Goal: Transaction & Acquisition: Purchase product/service

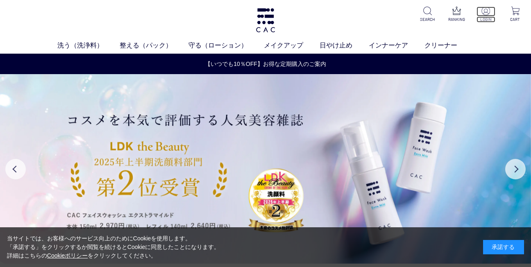
click at [486, 13] on img at bounding box center [485, 11] width 9 height 9
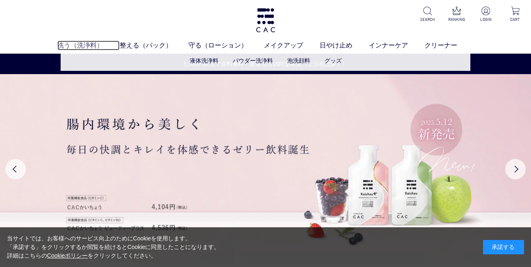
click at [84, 48] on link "洗う（洗浄料）" at bounding box center [88, 46] width 62 height 10
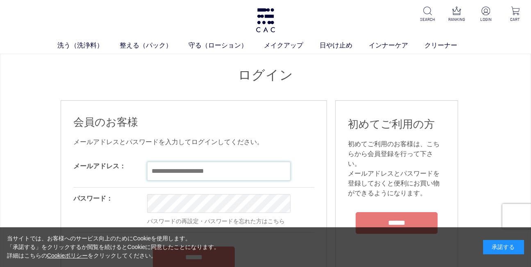
click at [158, 171] on input "email" at bounding box center [218, 171] width 143 height 19
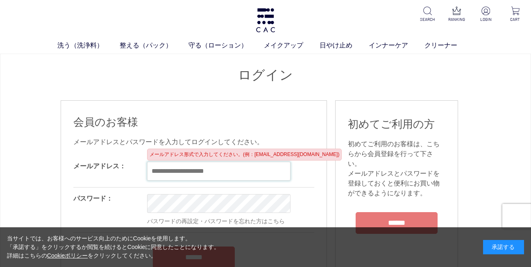
click at [158, 171] on input "email" at bounding box center [218, 171] width 143 height 19
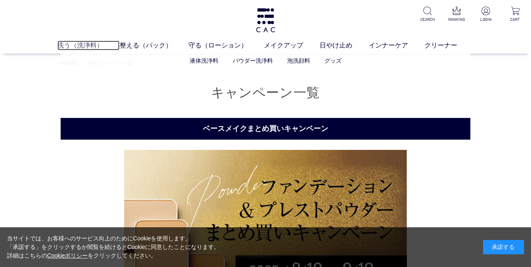
click at [89, 45] on link "洗う（洗浄料）" at bounding box center [88, 46] width 62 height 10
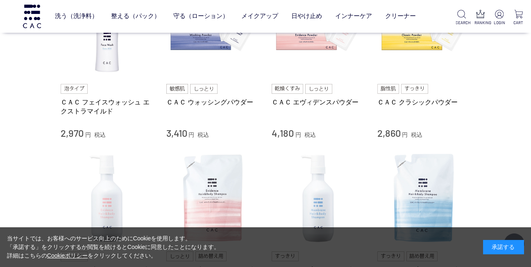
scroll to position [164, 0]
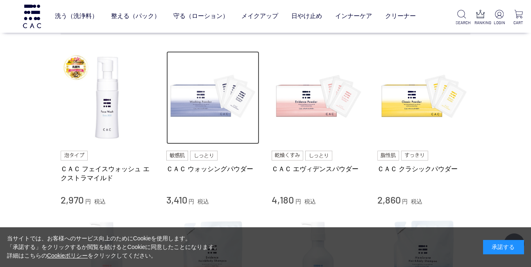
click at [201, 107] on img at bounding box center [212, 97] width 93 height 93
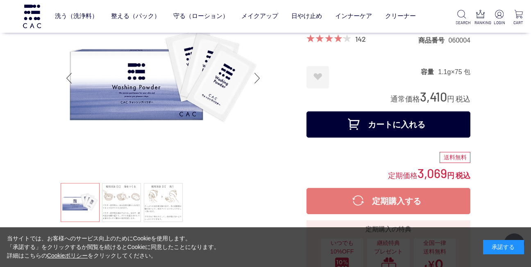
scroll to position [123, 0]
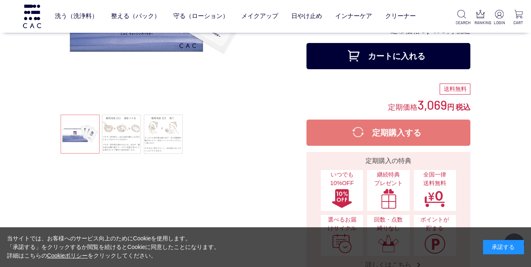
click at [380, 54] on button "カートに入れる" at bounding box center [388, 56] width 164 height 26
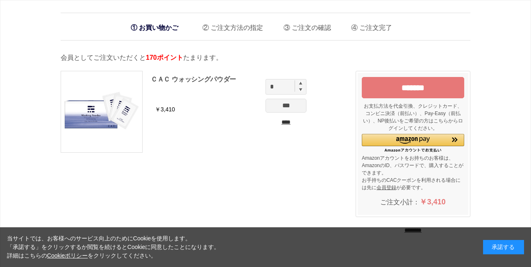
click at [425, 240] on div "当サイトでは、お客様へのサービス向上のためにCookieを使用します。 「承諾する」をクリックするか閲覧を続けるとCookieに同意したことになります。 詳細…" at bounding box center [265, 247] width 531 height 40
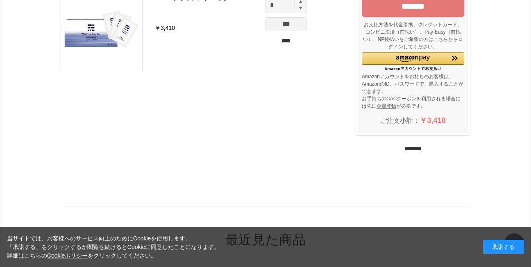
scroll to position [82, 0]
click at [412, 147] on input "********" at bounding box center [412, 149] width 17 height 8
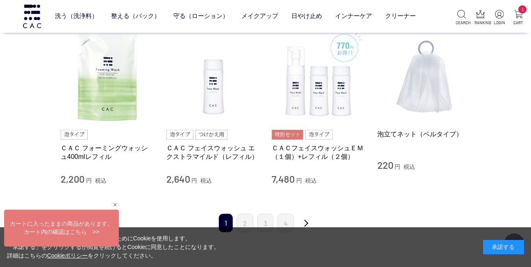
scroll to position [819, 0]
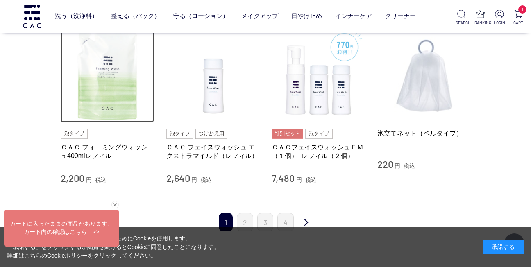
click at [111, 90] on img at bounding box center [107, 75] width 93 height 93
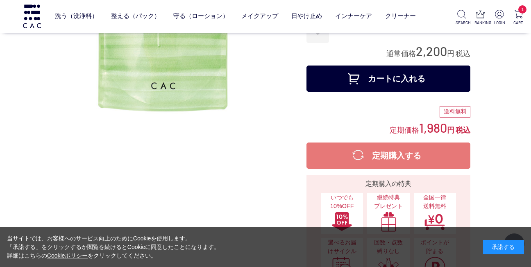
scroll to position [123, 0]
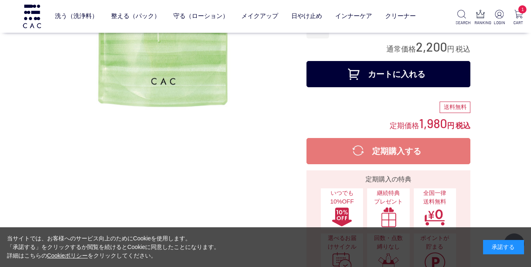
click at [395, 73] on button "カートに入れる" at bounding box center [388, 74] width 164 height 26
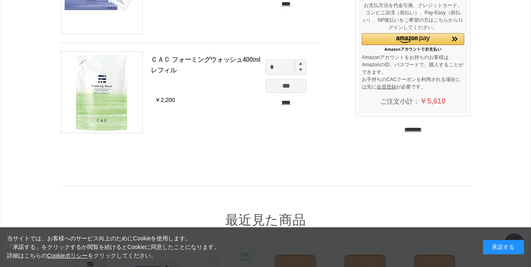
scroll to position [123, 0]
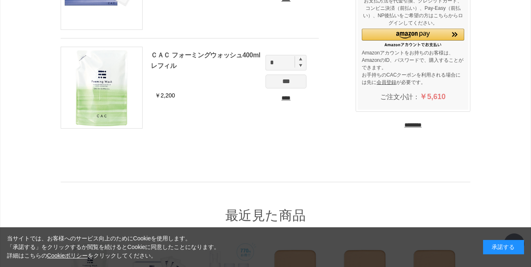
click at [414, 124] on input "********" at bounding box center [412, 125] width 17 height 8
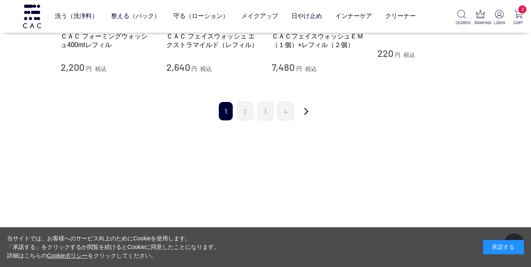
scroll to position [942, 0]
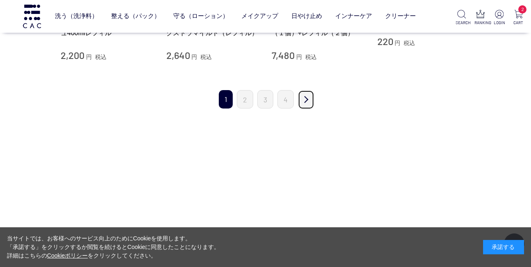
click at [308, 97] on link "次" at bounding box center [306, 99] width 16 height 19
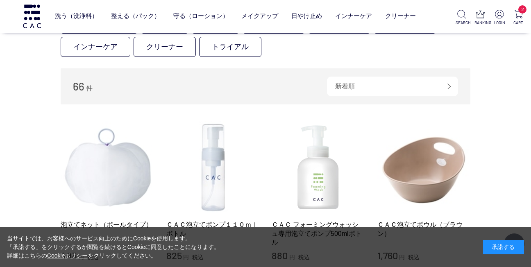
scroll to position [123, 0]
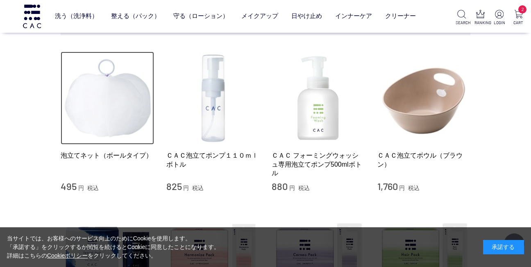
click at [118, 110] on img at bounding box center [107, 98] width 93 height 93
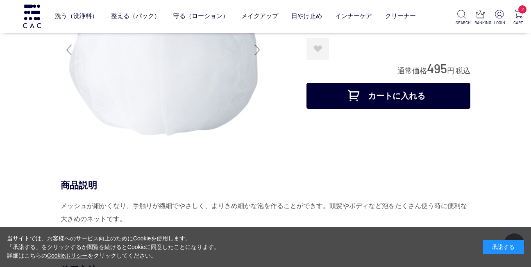
scroll to position [82, 0]
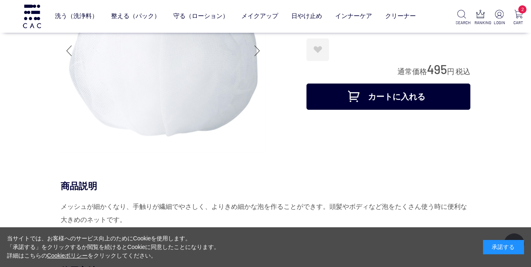
click at [398, 97] on button "カートに入れる" at bounding box center [388, 97] width 164 height 26
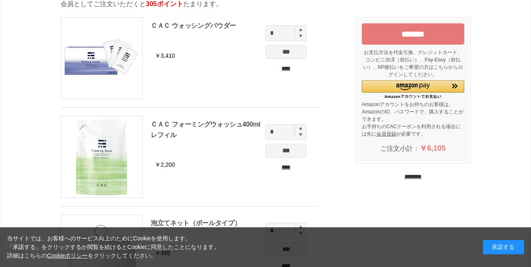
scroll to position [123, 0]
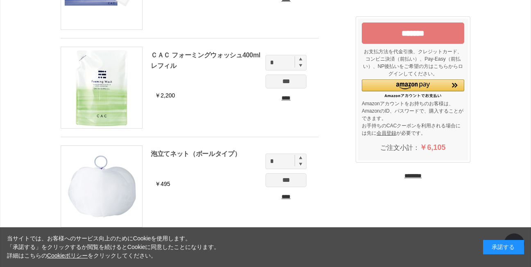
click at [404, 176] on input "********" at bounding box center [412, 176] width 17 height 8
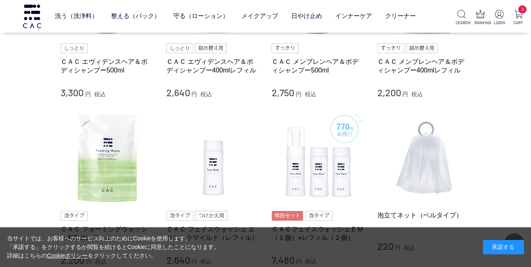
scroll to position [942, 0]
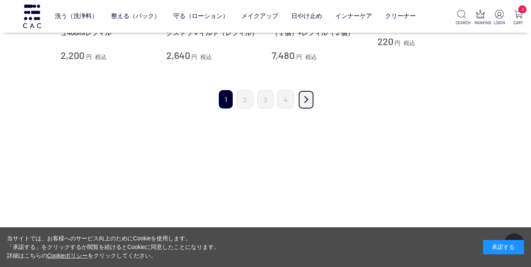
click at [308, 98] on link "次" at bounding box center [306, 99] width 16 height 19
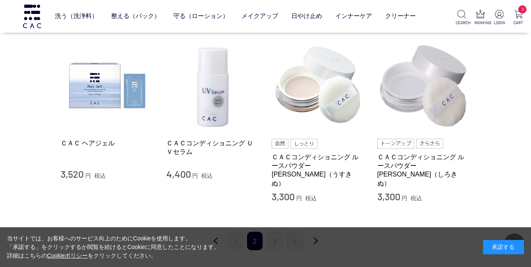
scroll to position [778, 0]
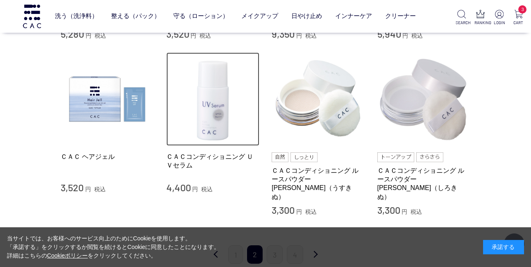
click at [207, 117] on img at bounding box center [212, 98] width 93 height 93
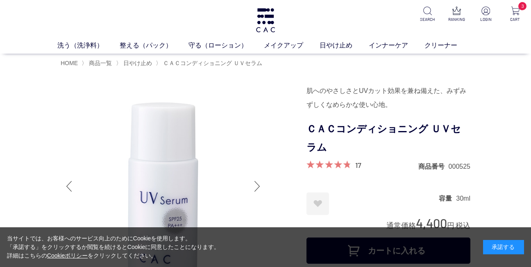
scroll to position [123, 0]
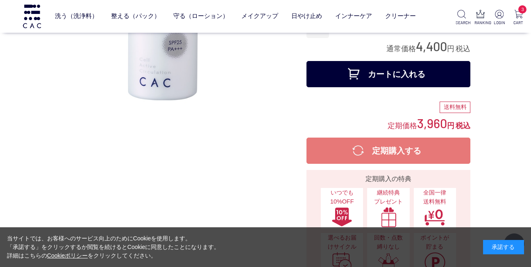
click at [377, 76] on button "カートに入れる" at bounding box center [388, 74] width 164 height 26
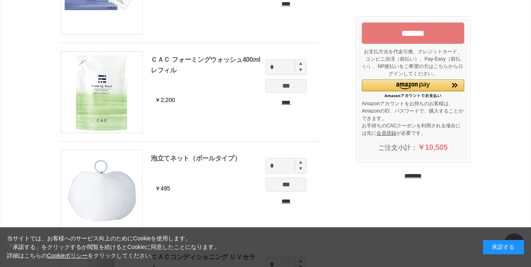
scroll to position [164, 0]
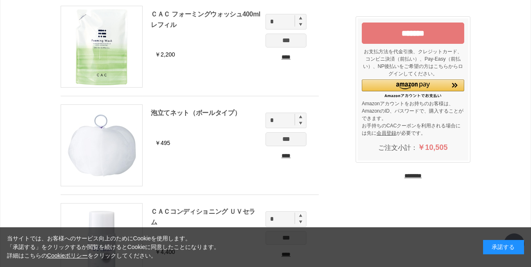
click at [417, 174] on input "********" at bounding box center [412, 176] width 17 height 8
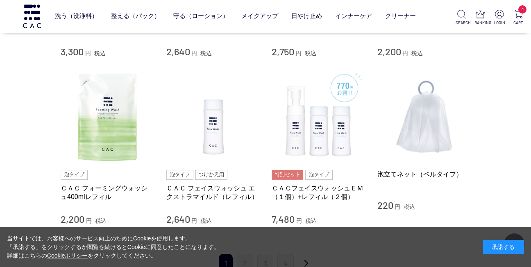
scroll to position [942, 0]
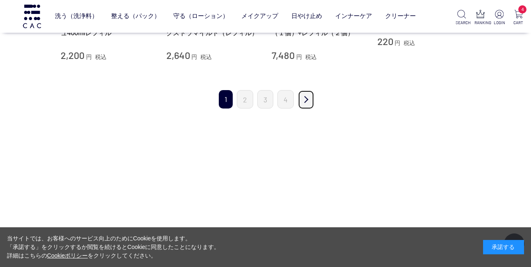
click at [305, 97] on link "次" at bounding box center [306, 99] width 16 height 19
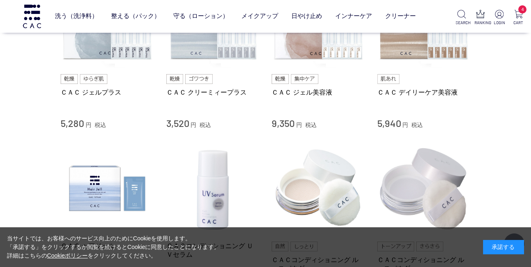
scroll to position [819, 0]
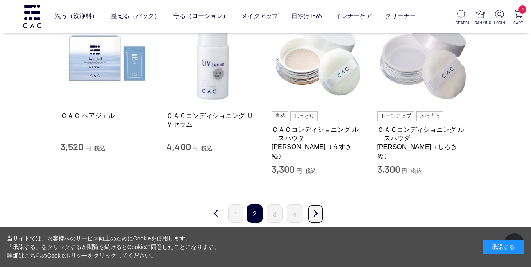
click at [317, 206] on link "次" at bounding box center [315, 213] width 16 height 19
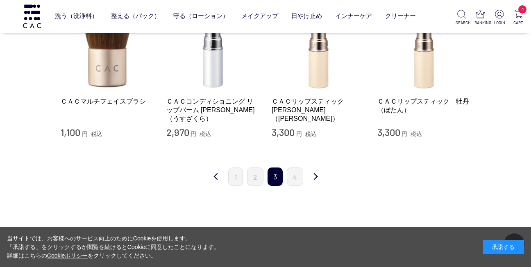
scroll to position [819, 0]
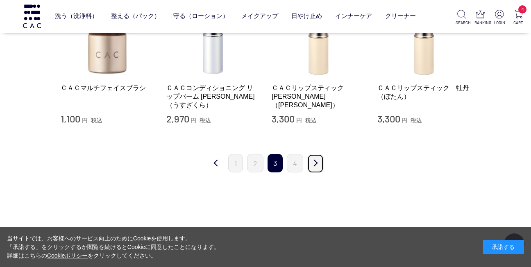
click at [314, 161] on link "次" at bounding box center [315, 163] width 16 height 19
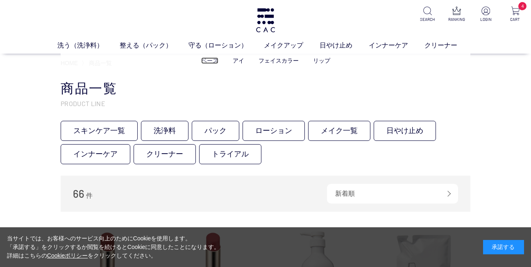
click at [210, 61] on link "ベース" at bounding box center [209, 60] width 17 height 7
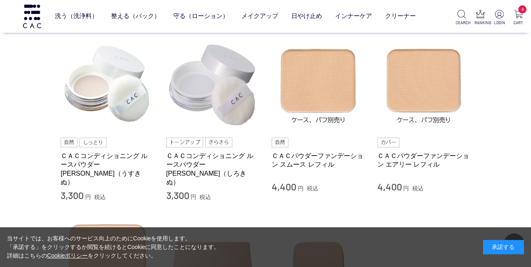
scroll to position [205, 0]
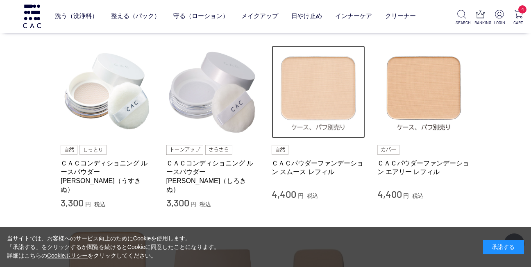
click at [310, 86] on img at bounding box center [317, 91] width 93 height 93
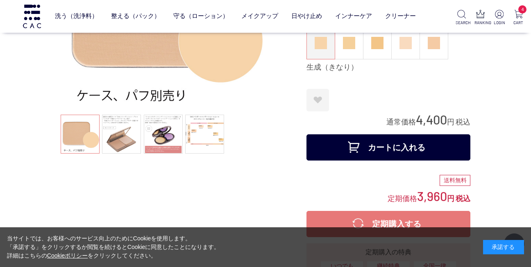
scroll to position [82, 0]
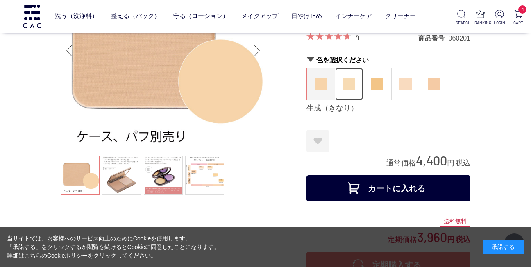
click at [344, 83] on img at bounding box center [349, 84] width 12 height 12
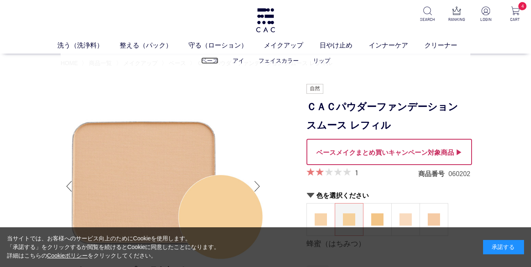
click at [210, 61] on link "ベース" at bounding box center [209, 60] width 17 height 7
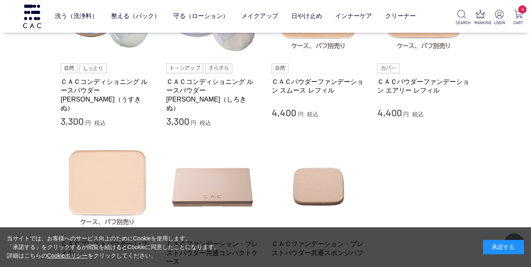
scroll to position [287, 0]
click at [409, 88] on link "ＣＡＣパウダーファンデーション エアリー レフィル" at bounding box center [423, 86] width 93 height 18
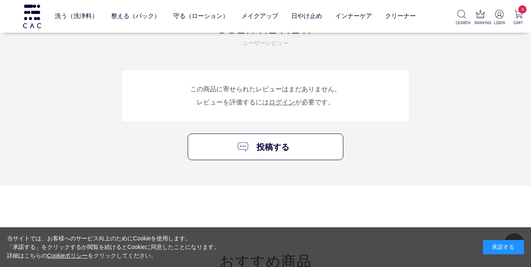
scroll to position [1119, 0]
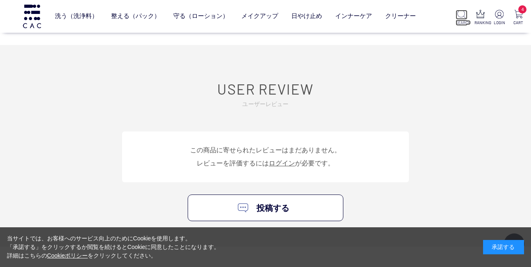
click at [462, 14] on img at bounding box center [461, 14] width 9 height 9
click at [496, 16] on img at bounding box center [499, 14] width 9 height 9
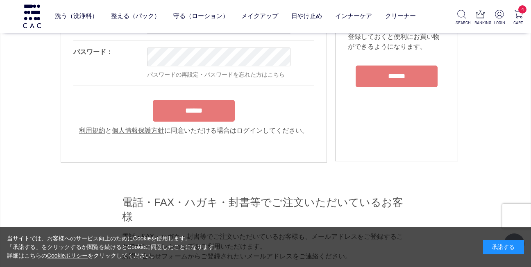
scroll to position [41, 0]
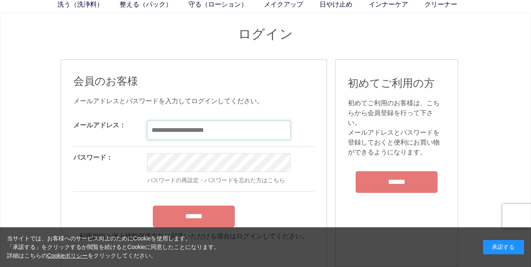
click at [162, 127] on input "email" at bounding box center [218, 130] width 143 height 19
type input "**********"
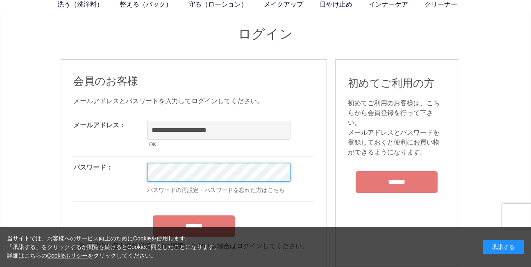
click at [153, 215] on input "******" at bounding box center [194, 226] width 82 height 22
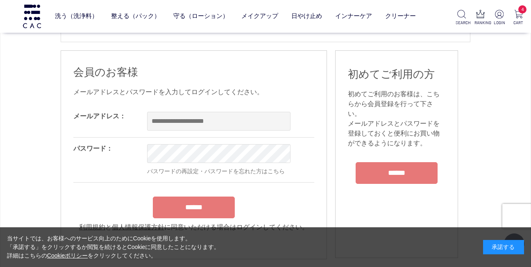
scroll to position [82, 0]
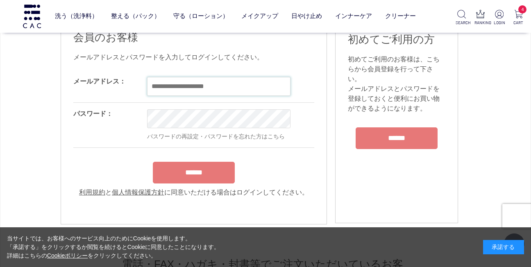
click at [153, 86] on input "email" at bounding box center [218, 86] width 143 height 19
type input "**********"
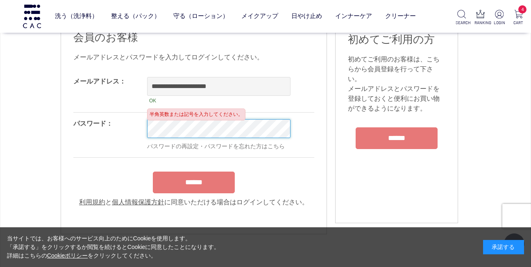
click at [153, 172] on input "******" at bounding box center [194, 183] width 82 height 22
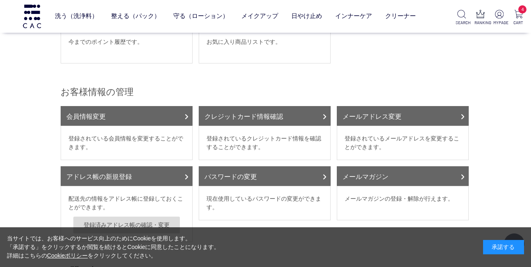
scroll to position [82, 0]
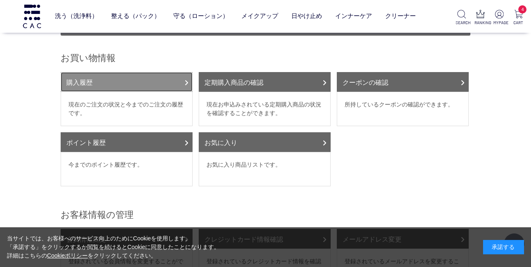
click at [161, 81] on link "購入履歴" at bounding box center [127, 82] width 132 height 20
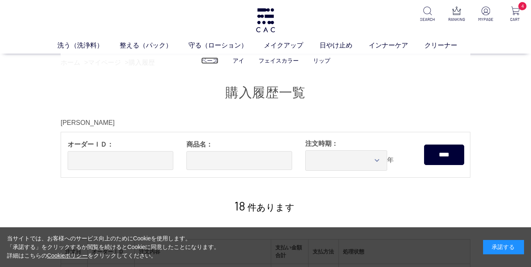
click at [206, 59] on link "ベース" at bounding box center [209, 60] width 17 height 7
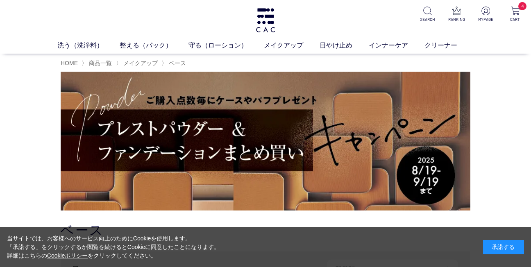
scroll to position [164, 0]
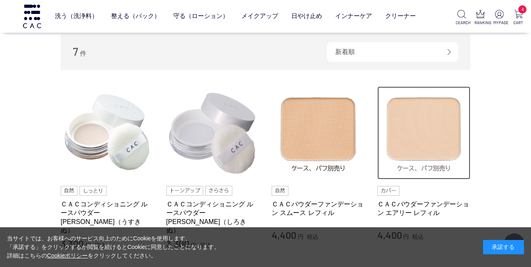
click at [429, 143] on img at bounding box center [423, 132] width 93 height 93
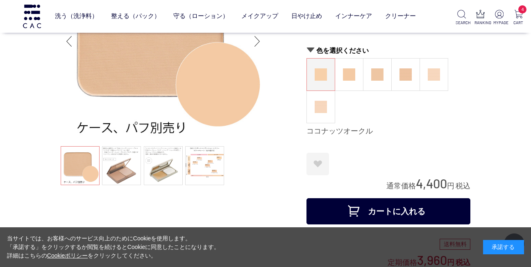
scroll to position [82, 0]
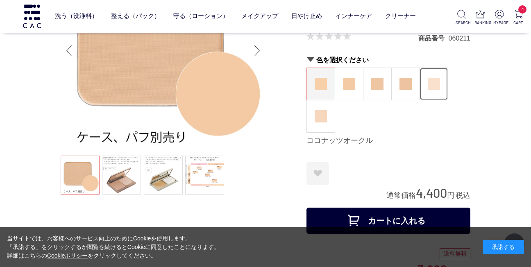
click at [430, 89] on img at bounding box center [434, 84] width 12 height 12
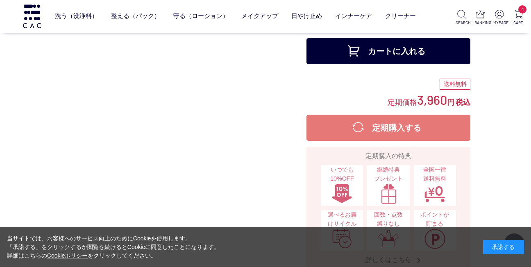
scroll to position [164, 0]
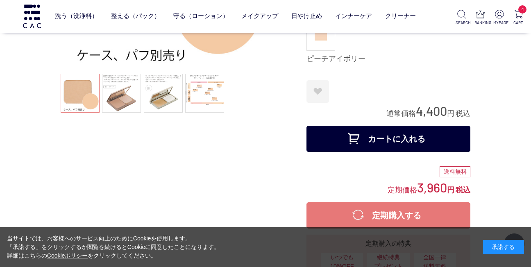
click at [372, 133] on button "カートに入れる" at bounding box center [388, 139] width 164 height 26
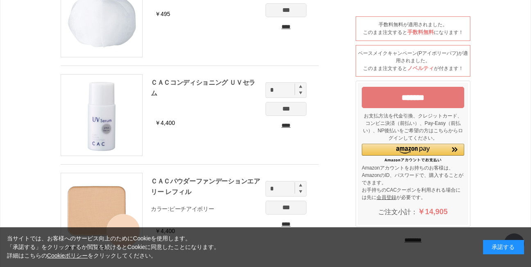
scroll to position [287, 0]
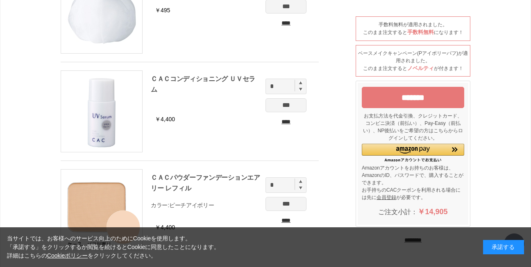
click at [282, 121] on input "****" at bounding box center [285, 122] width 41 height 9
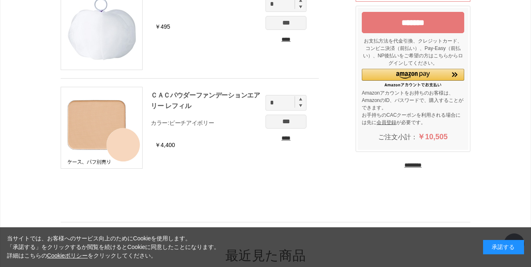
scroll to position [287, 0]
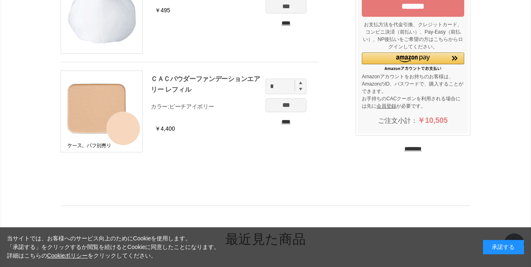
click at [409, 146] on input "********" at bounding box center [412, 149] width 17 height 8
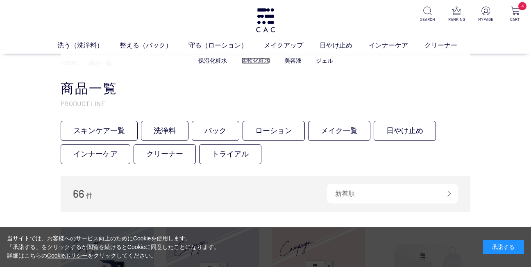
click at [257, 61] on link "柔軟化粧水" at bounding box center [255, 60] width 29 height 7
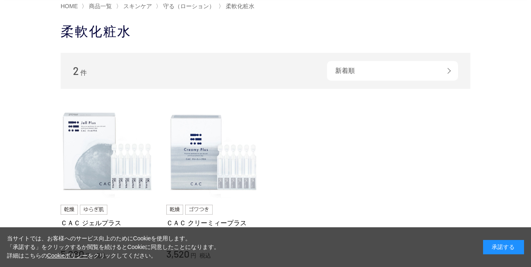
scroll to position [82, 0]
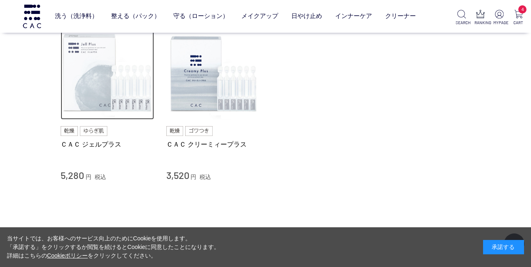
click at [94, 80] on img at bounding box center [107, 73] width 93 height 93
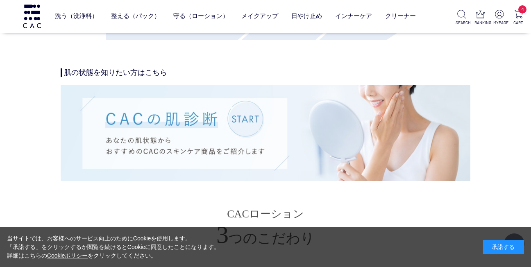
scroll to position [1802, 0]
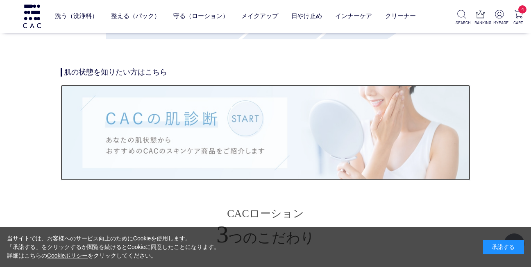
click at [248, 127] on img at bounding box center [265, 132] width 409 height 95
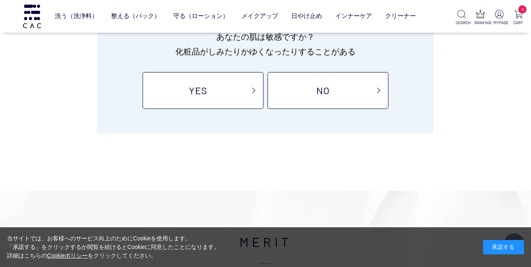
scroll to position [123, 0]
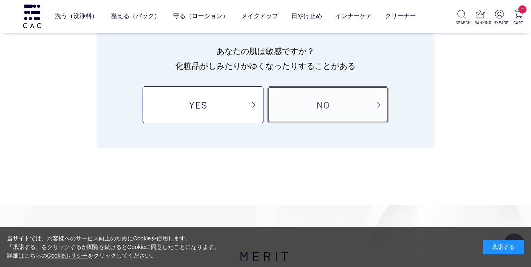
click at [328, 108] on link "NO" at bounding box center [327, 104] width 121 height 37
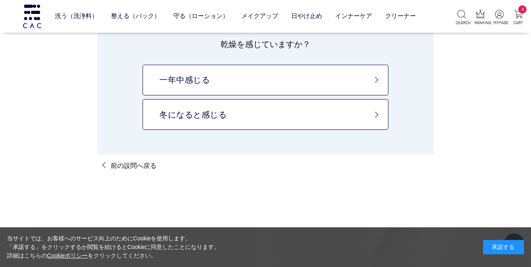
scroll to position [82, 0]
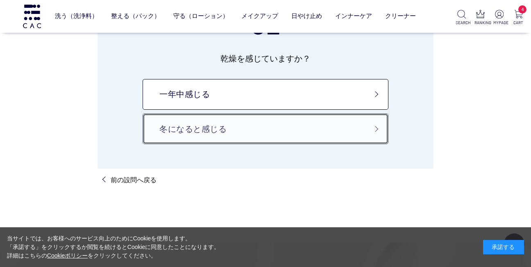
click at [349, 129] on link "冬になると感じる" at bounding box center [266, 128] width 246 height 31
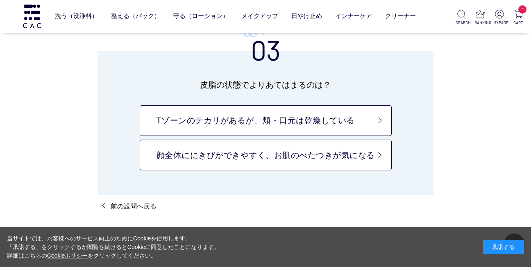
scroll to position [123, 0]
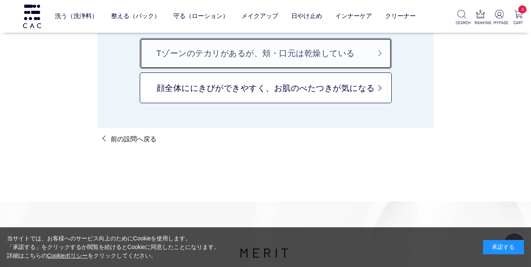
click at [380, 59] on link "Tゾーンのテカリがあるが、頬・口元は乾燥している" at bounding box center [266, 53] width 252 height 31
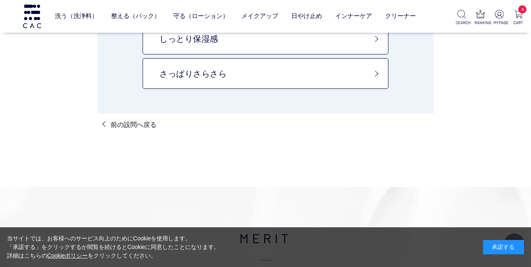
scroll to position [123, 0]
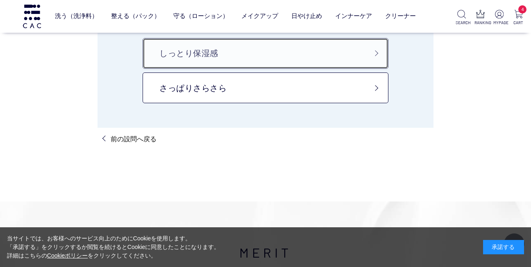
click at [319, 59] on link "しっとり保湿感" at bounding box center [266, 53] width 246 height 31
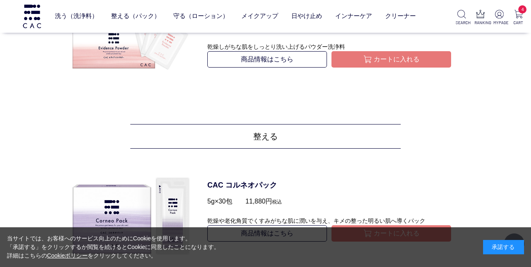
scroll to position [696, 0]
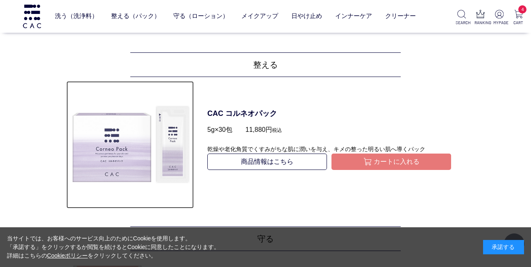
click at [129, 138] on img at bounding box center [129, 144] width 127 height 127
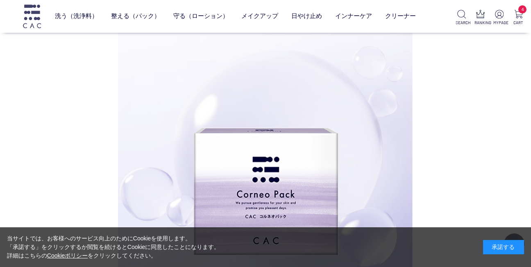
scroll to position [491, 0]
click at [40, 12] on img at bounding box center [32, 16] width 20 height 23
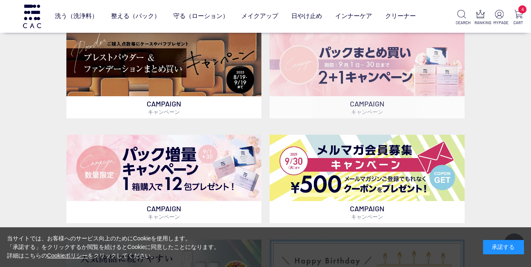
scroll to position [164, 0]
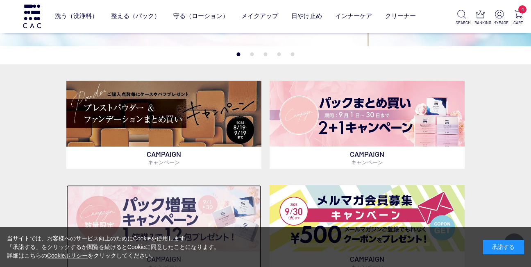
click at [183, 205] on img at bounding box center [163, 218] width 195 height 66
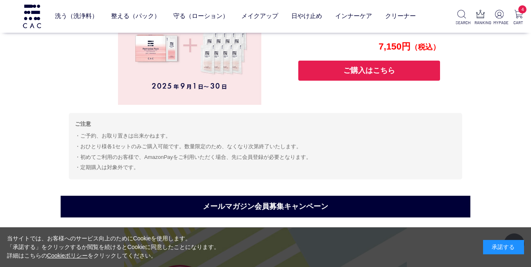
scroll to position [2697, 0]
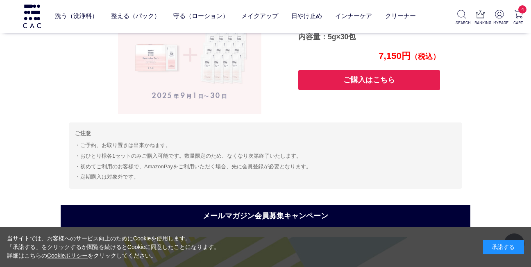
click at [186, 78] on img at bounding box center [189, 42] width 143 height 143
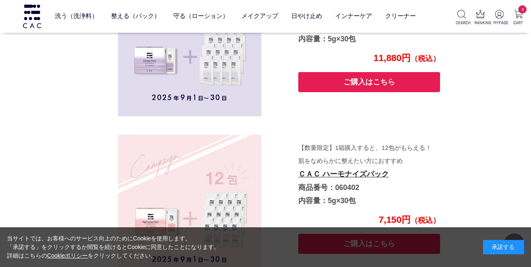
scroll to position [2452, 0]
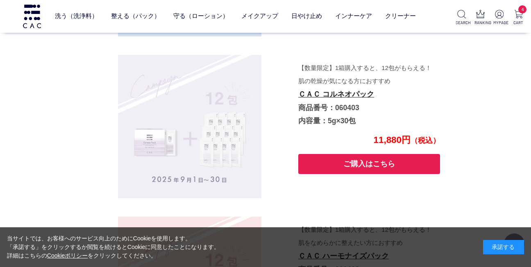
click at [206, 134] on img at bounding box center [189, 126] width 143 height 143
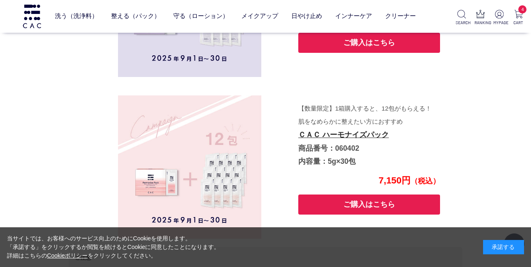
scroll to position [2574, 0]
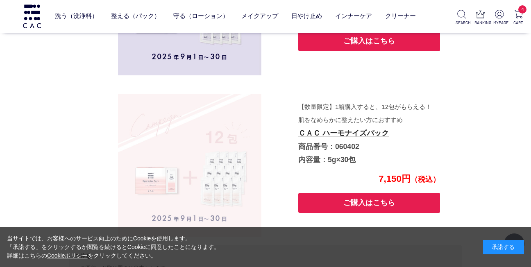
click at [199, 147] on img at bounding box center [189, 165] width 143 height 143
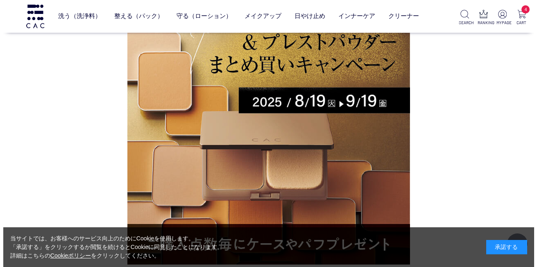
scroll to position [0, 0]
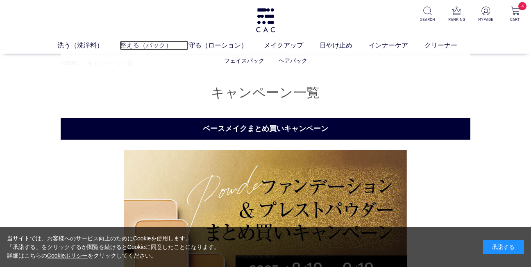
click at [135, 45] on link "整える（パック）" at bounding box center [154, 46] width 69 height 10
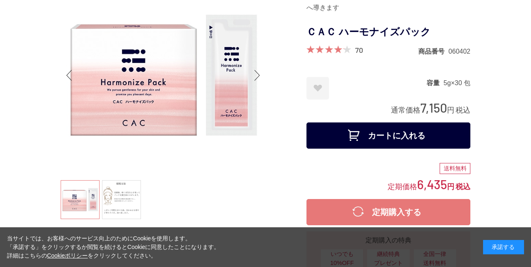
scroll to position [41, 0]
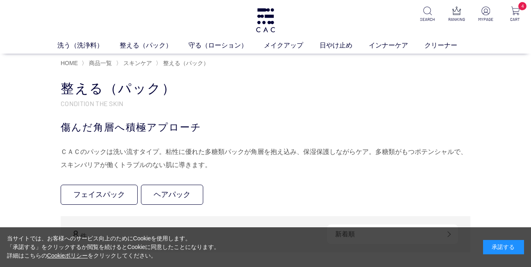
scroll to position [164, 0]
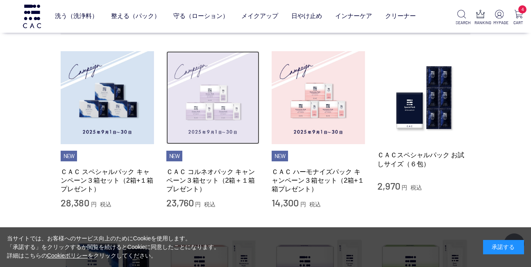
click at [220, 106] on img at bounding box center [212, 97] width 93 height 93
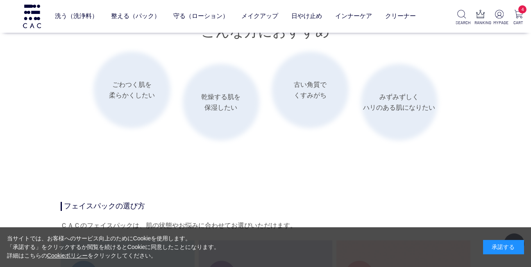
scroll to position [1392, 0]
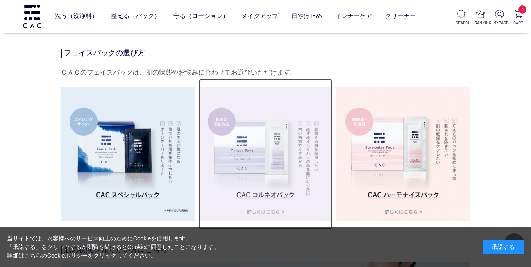
click at [273, 170] on img at bounding box center [266, 154] width 134 height 134
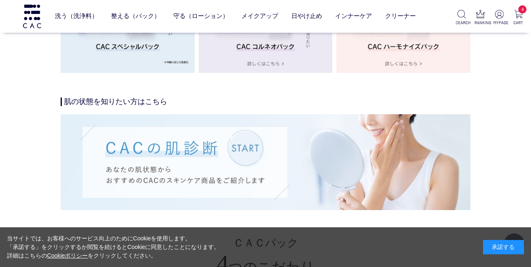
scroll to position [1433, 0]
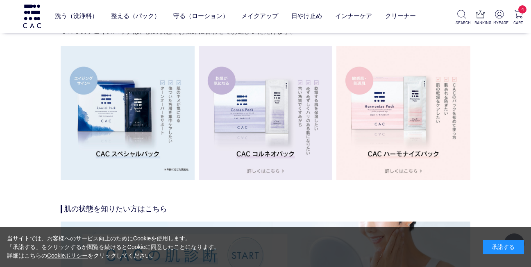
click at [147, 108] on img at bounding box center [128, 113] width 134 height 134
click at [110, 115] on img at bounding box center [128, 113] width 134 height 134
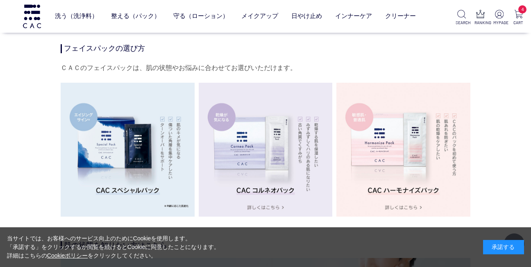
scroll to position [1474, 0]
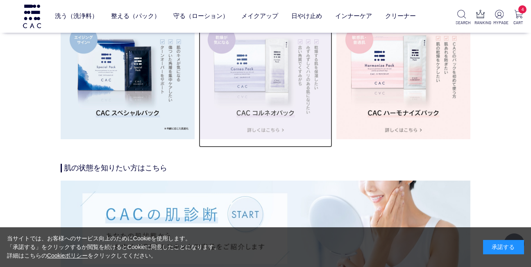
click at [272, 125] on img at bounding box center [266, 72] width 134 height 134
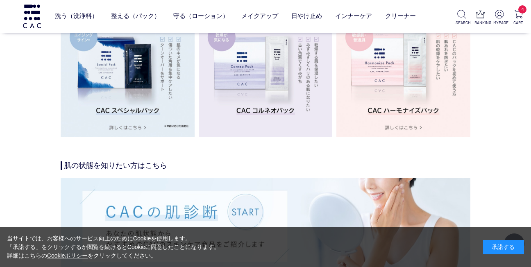
scroll to position [1433, 0]
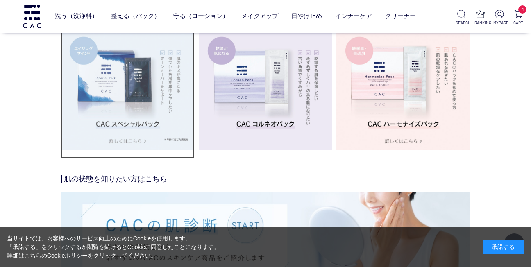
click at [163, 138] on img at bounding box center [128, 83] width 134 height 134
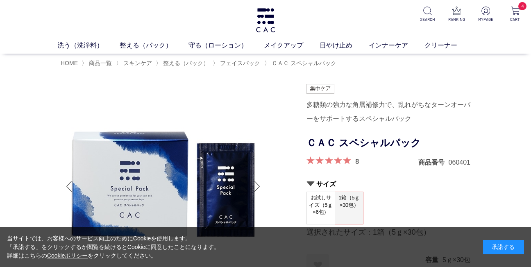
scroll to position [82, 0]
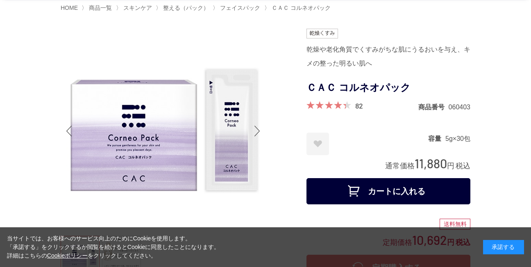
scroll to position [41, 0]
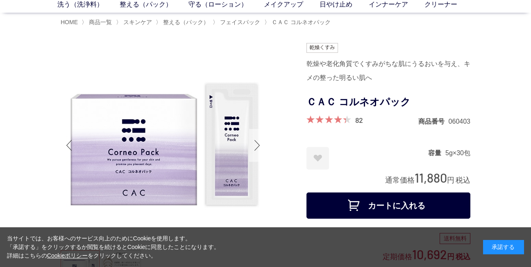
click at [253, 143] on div "Next slide" at bounding box center [257, 145] width 16 height 33
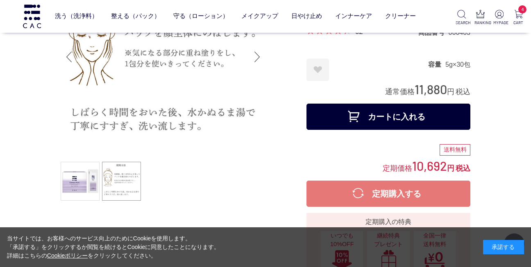
scroll to position [82, 0]
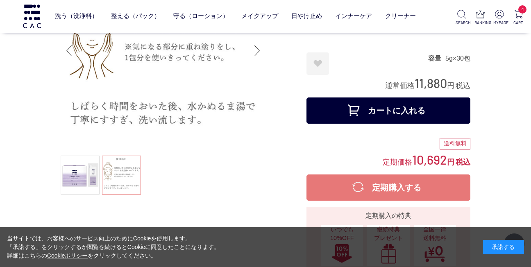
click at [255, 50] on div "Next slide" at bounding box center [257, 50] width 16 height 33
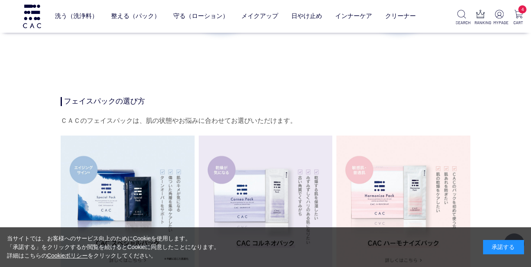
scroll to position [1392, 0]
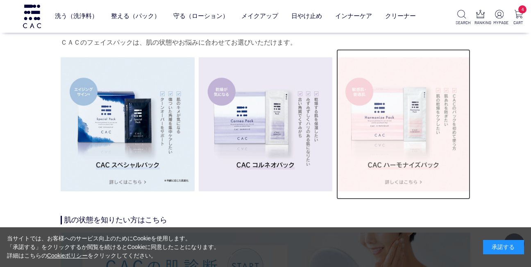
click at [408, 180] on img at bounding box center [403, 124] width 134 height 134
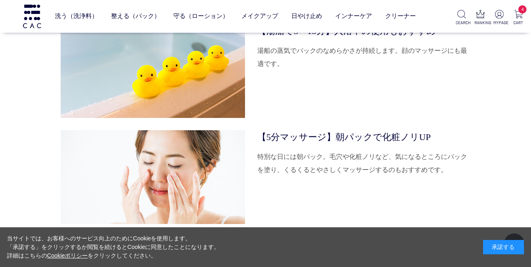
scroll to position [2498, 0]
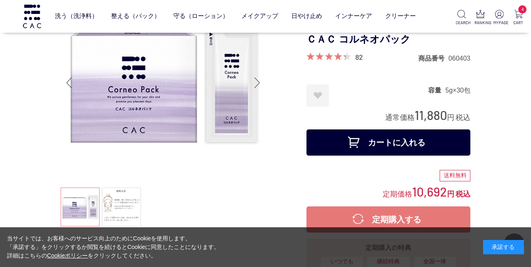
scroll to position [123, 0]
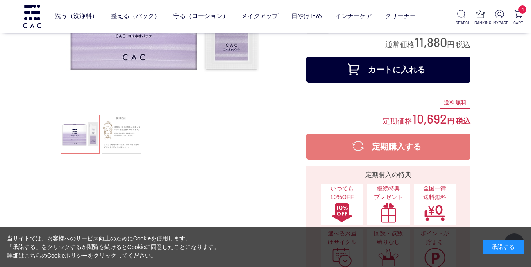
click at [377, 72] on button "カートに入れる" at bounding box center [388, 70] width 164 height 26
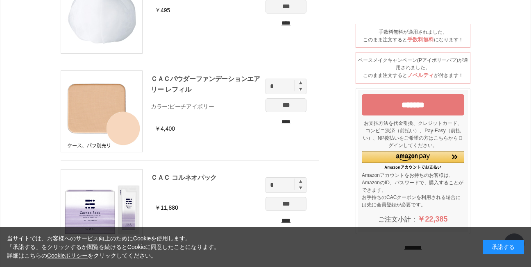
scroll to position [369, 0]
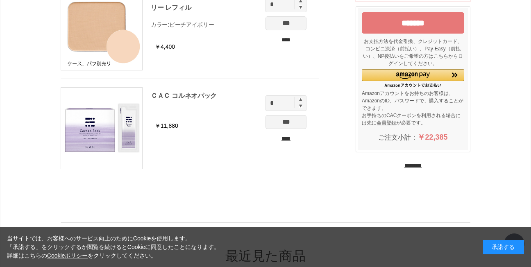
click at [288, 138] on input "****" at bounding box center [285, 138] width 41 height 9
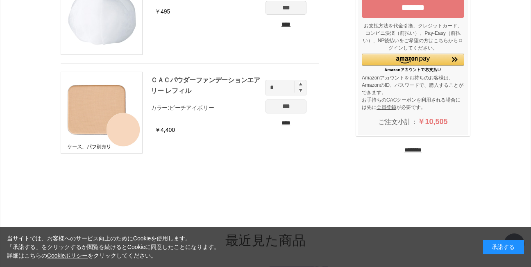
scroll to position [287, 0]
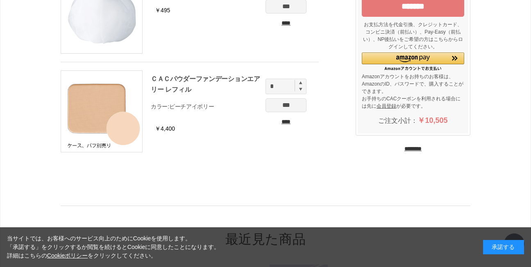
click at [408, 147] on input "********" at bounding box center [412, 149] width 17 height 8
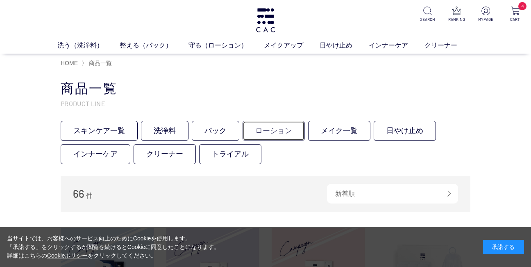
click at [273, 130] on link "ローション" at bounding box center [273, 131] width 62 height 20
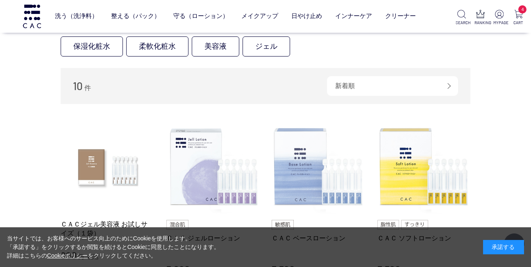
scroll to position [82, 0]
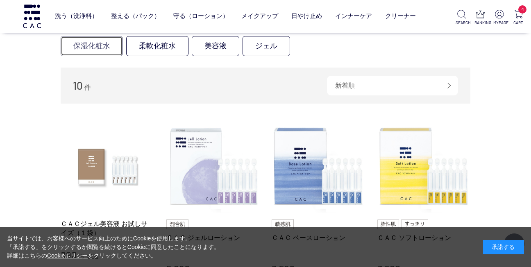
click at [86, 46] on link "保湿化粧水" at bounding box center [92, 46] width 62 height 20
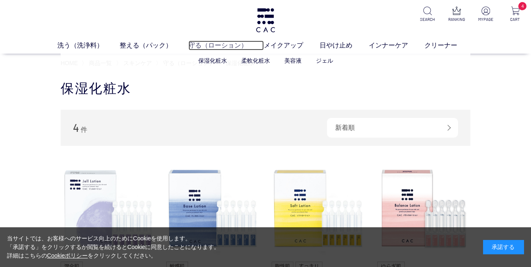
click at [212, 46] on link "守る（ローション）" at bounding box center [225, 46] width 75 height 10
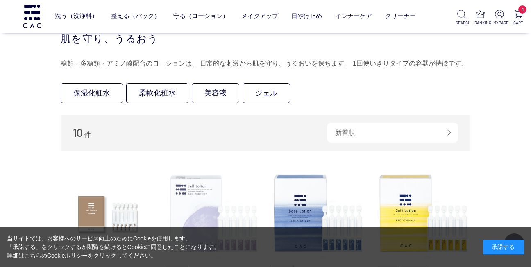
scroll to position [82, 0]
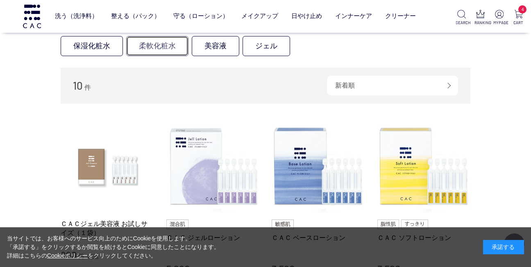
click at [152, 46] on link "柔軟化粧水" at bounding box center [157, 46] width 62 height 20
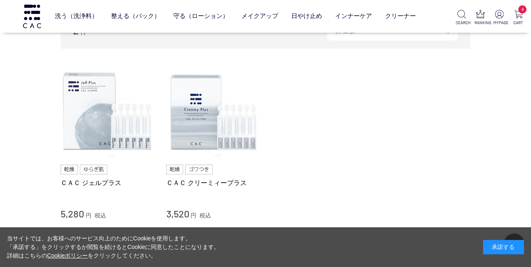
scroll to position [41, 0]
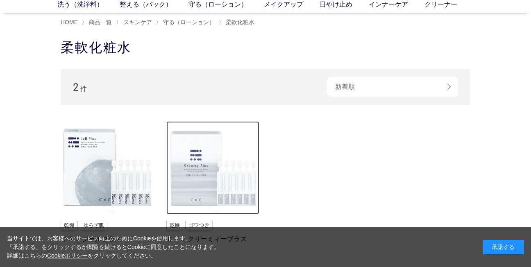
click at [206, 174] on img at bounding box center [212, 167] width 93 height 93
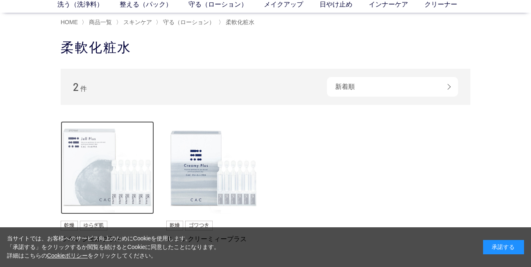
click at [92, 179] on img at bounding box center [107, 167] width 93 height 93
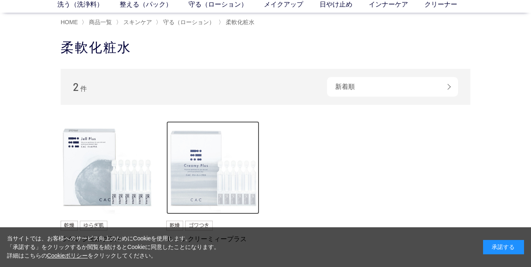
click at [204, 175] on img at bounding box center [212, 167] width 93 height 93
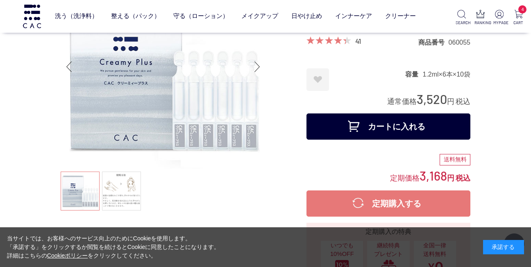
scroll to position [82, 0]
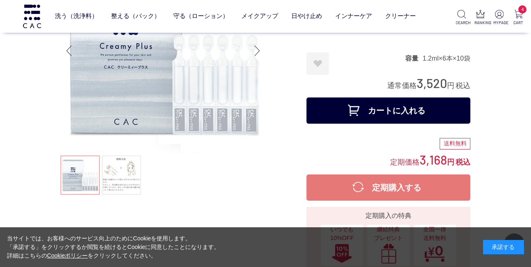
click at [397, 110] on button "カートに入れる" at bounding box center [388, 110] width 164 height 26
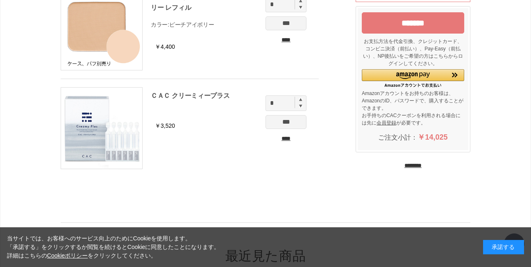
scroll to position [328, 0]
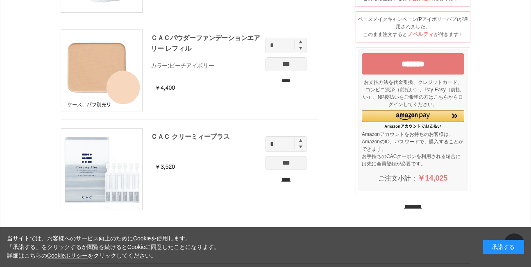
click at [414, 64] on input "*******" at bounding box center [413, 63] width 102 height 21
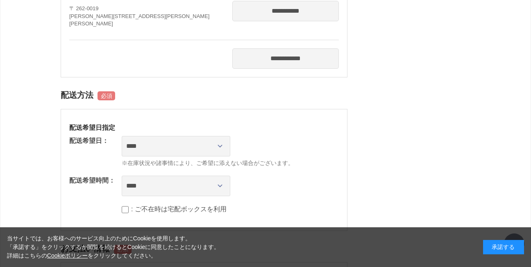
scroll to position [573, 0]
click at [220, 147] on select "**********" at bounding box center [176, 146] width 109 height 20
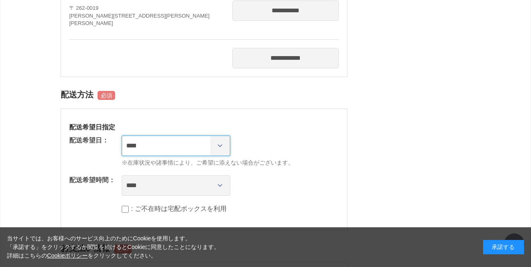
select select "********"
click at [122, 136] on select "**********" at bounding box center [176, 146] width 109 height 20
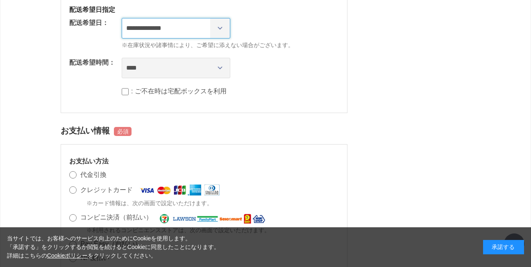
scroll to position [696, 0]
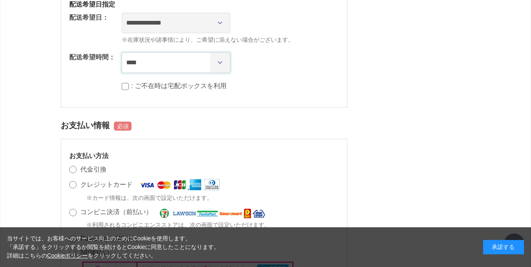
click at [219, 62] on select "**** *** ****** ****** ****** ******" at bounding box center [176, 62] width 109 height 20
click at [319, 76] on div "**********" at bounding box center [204, 47] width 287 height 122
click at [219, 61] on select "**** *** ****** ****** ****** ******" at bounding box center [176, 62] width 109 height 20
select select "**"
click at [122, 52] on select "**** *** ****** ****** ****** ******" at bounding box center [176, 62] width 109 height 20
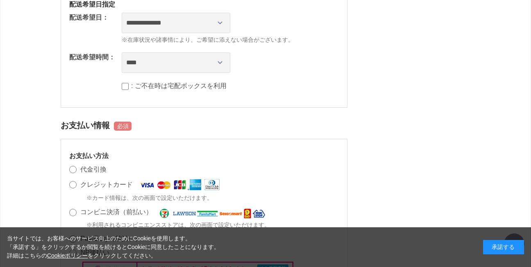
click at [280, 106] on div "**********" at bounding box center [204, 47] width 287 height 122
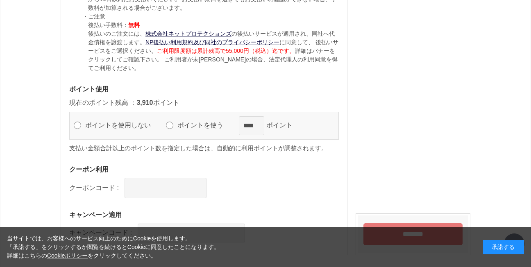
scroll to position [1061, 0]
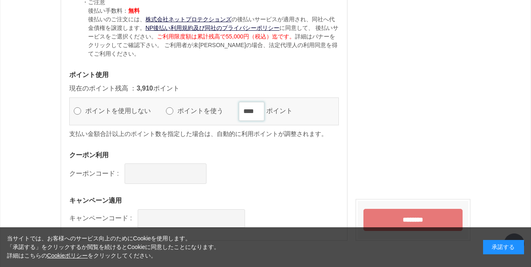
click at [249, 111] on input "****" at bounding box center [251, 111] width 25 height 19
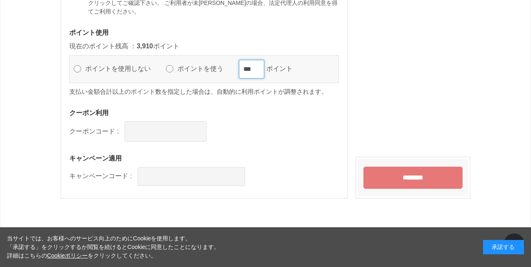
scroll to position [1143, 0]
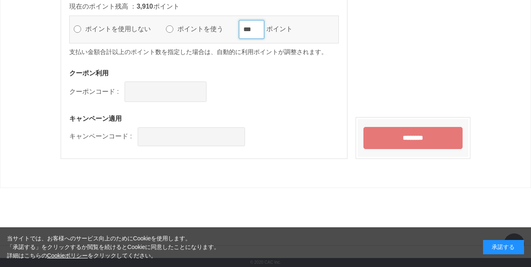
type input "***"
click at [423, 144] on input "********" at bounding box center [412, 138] width 99 height 22
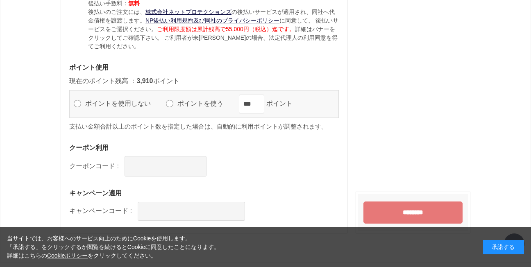
scroll to position [1061, 0]
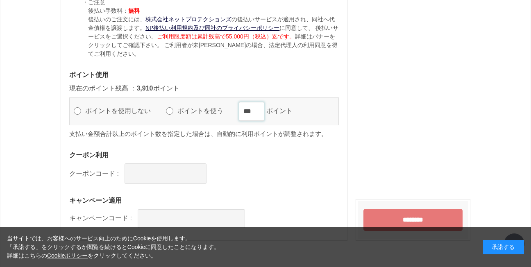
click at [260, 113] on input "***" at bounding box center [251, 111] width 25 height 19
type input "*"
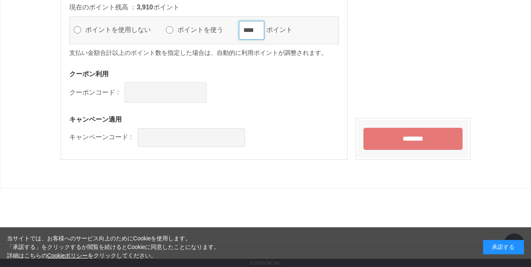
scroll to position [1143, 0]
type input "****"
click at [414, 137] on input "********" at bounding box center [412, 138] width 99 height 22
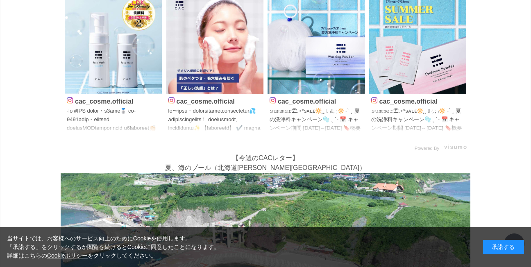
scroll to position [287, 0]
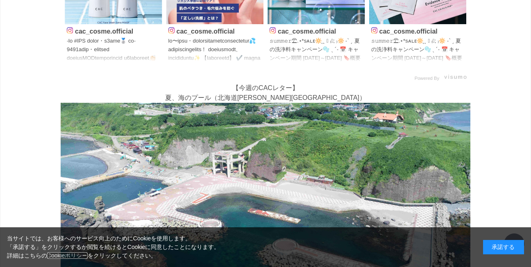
click at [67, 254] on link "Cookieポリシー" at bounding box center [67, 255] width 41 height 7
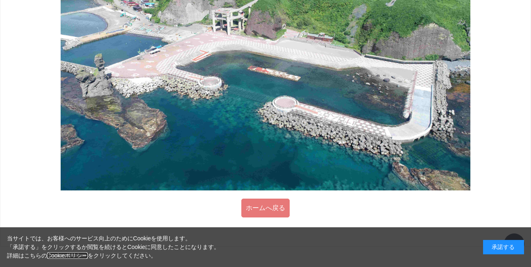
scroll to position [488, 0]
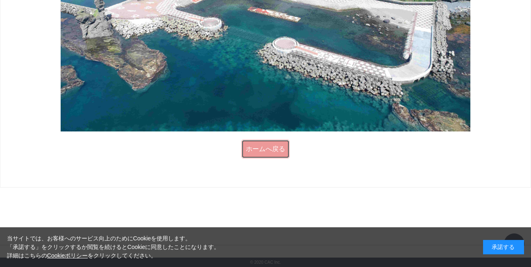
click at [260, 149] on link "ホームへ戻る" at bounding box center [265, 149] width 48 height 19
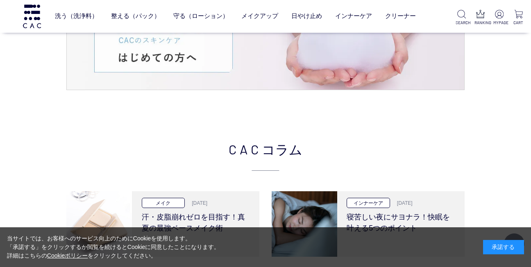
scroll to position [1638, 0]
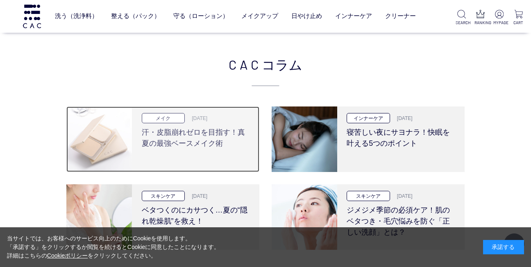
click at [162, 130] on h3 "汗・皮脂崩れゼロを目指す！真夏の最強ベースメイク術" at bounding box center [196, 136] width 108 height 26
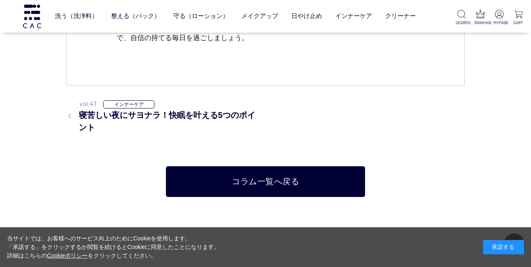
scroll to position [4709, 0]
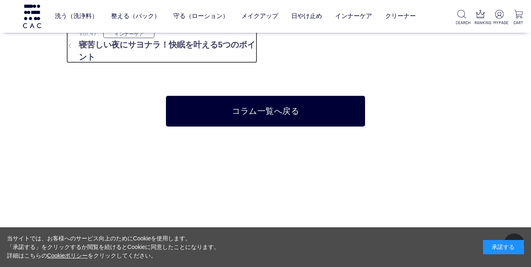
click at [87, 47] on h3 "寝苦しい夜にサヨナラ！快眠を叶える5つのポイント" at bounding box center [161, 50] width 191 height 25
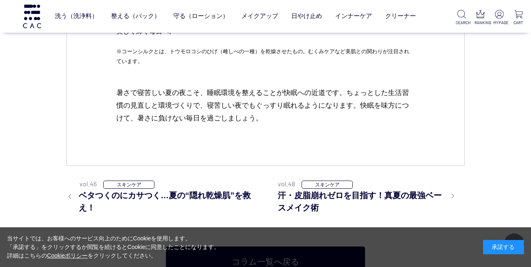
scroll to position [3399, 0]
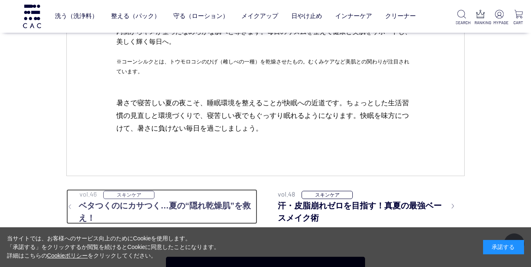
click at [127, 199] on h3 "ベタつくのにカサつく…夏の“隠れ乾燥肌”を救え！" at bounding box center [161, 211] width 191 height 25
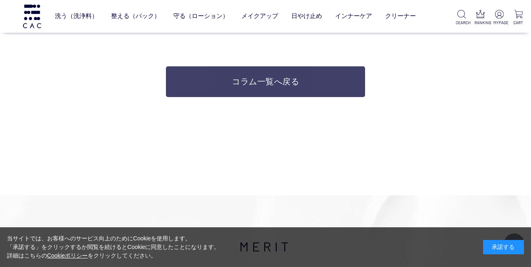
scroll to position [3972, 0]
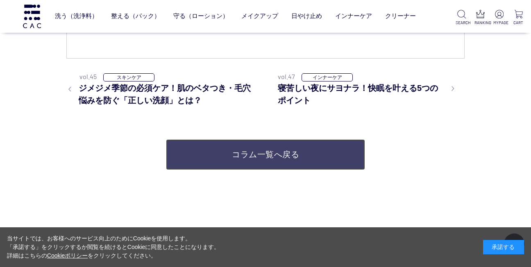
click at [260, 154] on link "コラム一覧へ戻る" at bounding box center [265, 154] width 199 height 31
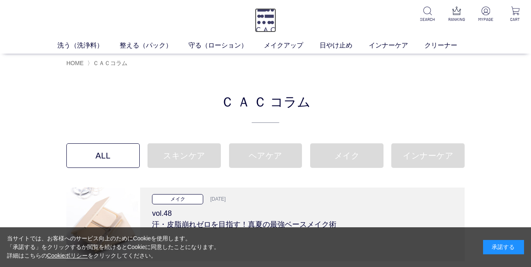
click at [269, 18] on img at bounding box center [265, 20] width 21 height 24
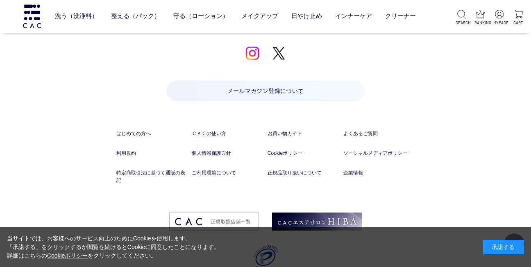
scroll to position [4158, 0]
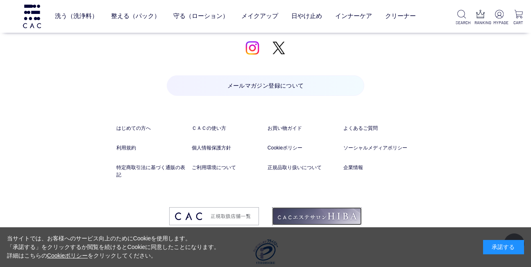
click at [313, 207] on img at bounding box center [317, 216] width 90 height 18
